Goal: Task Accomplishment & Management: Use online tool/utility

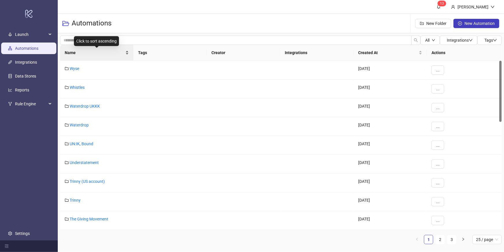
click at [121, 51] on span "Name" at bounding box center [95, 52] width 60 height 6
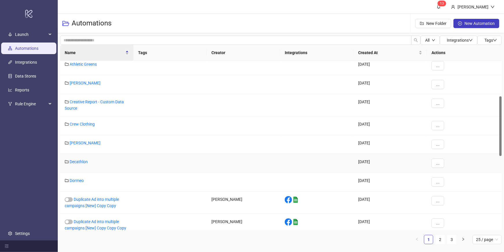
scroll to position [85, 0]
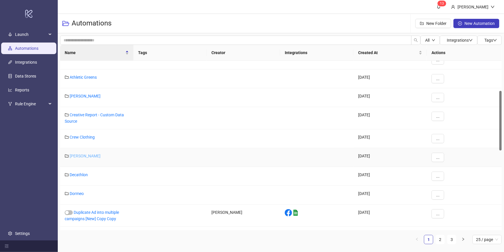
click at [87, 154] on link "[PERSON_NAME]" at bounding box center [85, 155] width 31 height 5
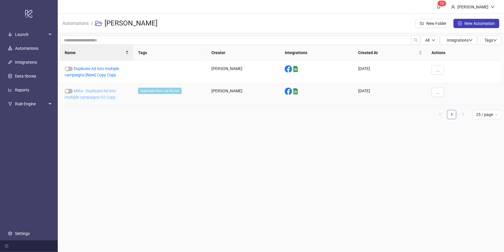
click at [106, 92] on link "Meta - Duplicate Ad into multiple campaigns V2 Copy" at bounding box center [90, 93] width 51 height 11
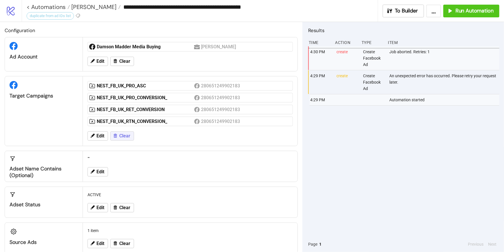
click at [115, 135] on icon at bounding box center [115, 135] width 5 height 5
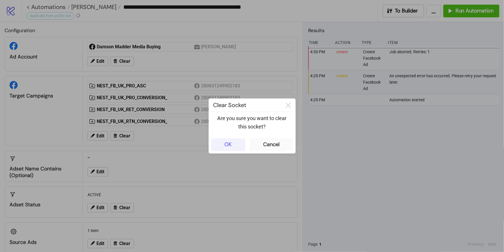
click at [230, 147] on div "OK" at bounding box center [228, 144] width 7 height 7
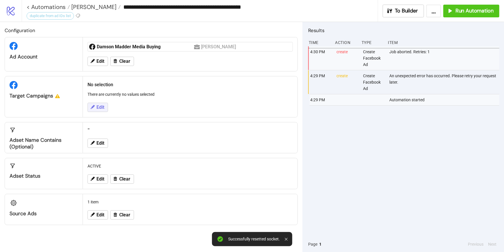
click at [101, 106] on span "Edit" at bounding box center [101, 107] width 8 height 5
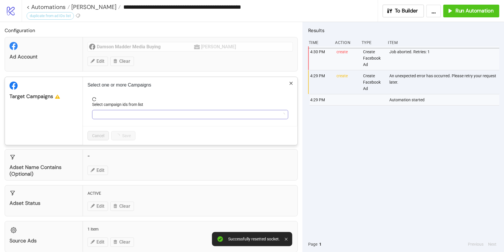
click at [107, 116] on div at bounding box center [187, 114] width 188 height 8
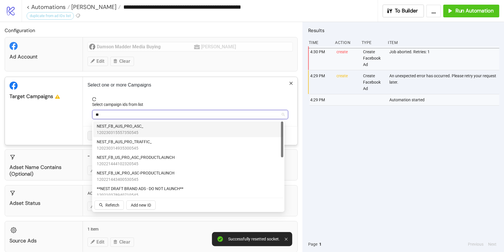
type input "***"
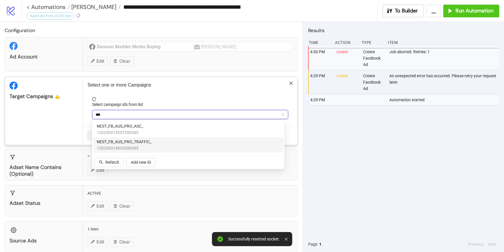
click at [112, 143] on span "NEST_FB_AUS_PRO_TRAFFIC_" at bounding box center [124, 141] width 55 height 6
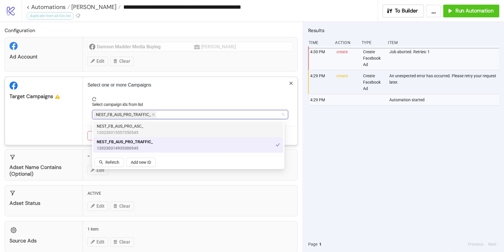
click at [175, 94] on div "Select one or more Campaigns Select campaign ids from list NEST_FB_AUS_PRO_TRAF…" at bounding box center [190, 111] width 215 height 68
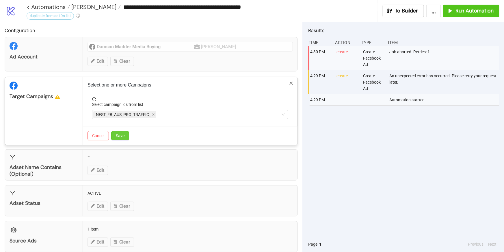
click at [119, 138] on button "Save" at bounding box center [120, 135] width 18 height 9
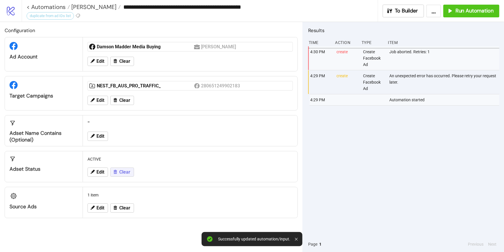
click at [119, 170] on span "Clear" at bounding box center [124, 171] width 11 height 5
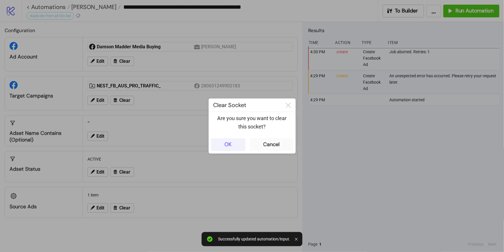
click at [234, 145] on button "OK" at bounding box center [228, 144] width 34 height 13
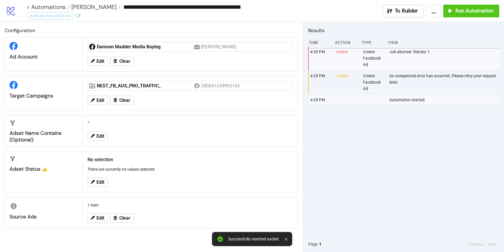
click at [97, 209] on div "1 item" at bounding box center [190, 204] width 210 height 11
click at [99, 217] on span "Edit" at bounding box center [101, 217] width 8 height 5
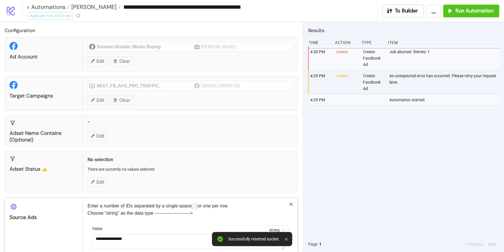
scroll to position [31, 0]
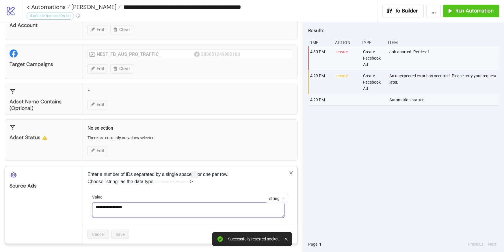
click at [144, 210] on textarea "**********" at bounding box center [188, 210] width 192 height 16
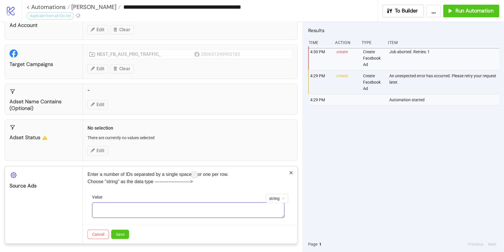
paste textarea "**********"
type textarea "**********"
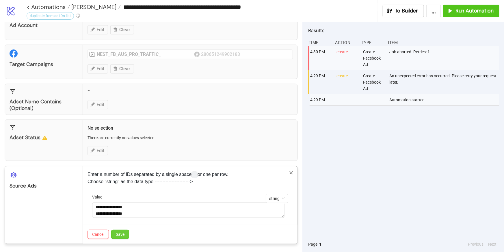
click at [120, 233] on span "Save" at bounding box center [120, 234] width 9 height 5
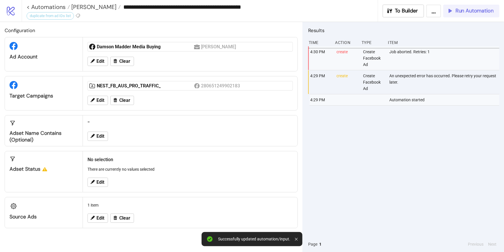
click at [468, 13] on span "Run Automation" at bounding box center [475, 11] width 38 height 7
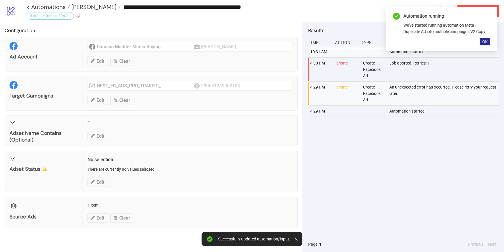
click at [485, 42] on span "OK" at bounding box center [485, 41] width 5 height 5
